Goal: Download file/media

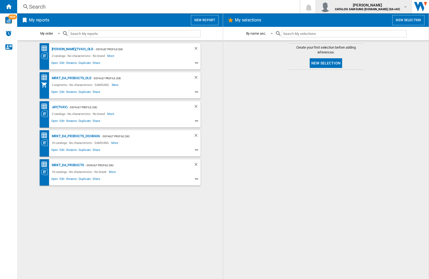
click at [331, 7] on img "button" at bounding box center [325, 6] width 11 height 11
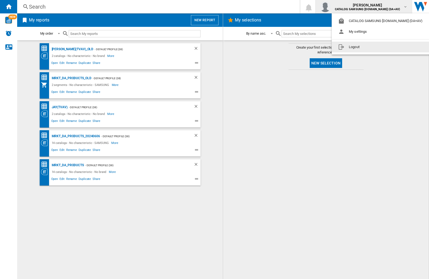
click at [373, 47] on button "Logout" at bounding box center [382, 47] width 100 height 11
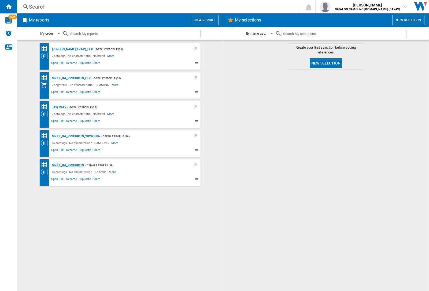
click at [68, 165] on div "MRKT_DA_PRODUCTS" at bounding box center [67, 165] width 34 height 7
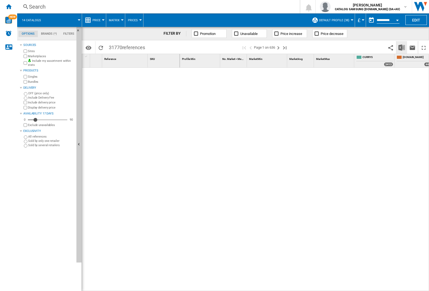
click at [402, 47] on img "Download in Excel" at bounding box center [402, 47] width 6 height 6
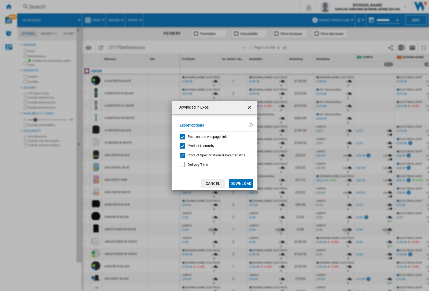
click at [204, 136] on span "Position and webpage link" at bounding box center [207, 136] width 39 height 4
click at [241, 183] on button "Download" at bounding box center [241, 183] width 24 height 10
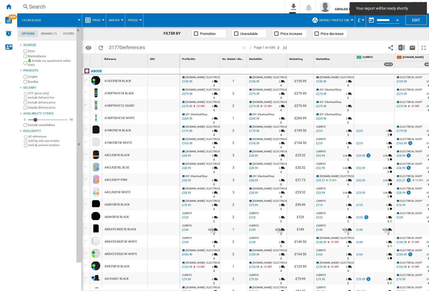
click at [167, 92] on div at bounding box center [164, 93] width 32 height 12
